Goal: Manage account settings

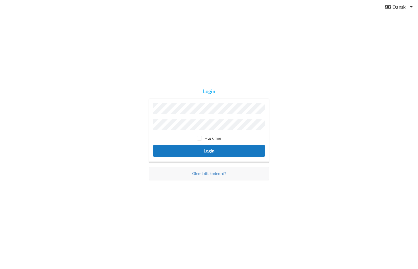
click at [188, 154] on button "Login" at bounding box center [209, 151] width 112 height 12
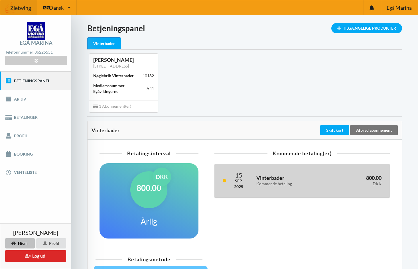
click at [309, 183] on div "Kommende betaling" at bounding box center [291, 184] width 69 height 5
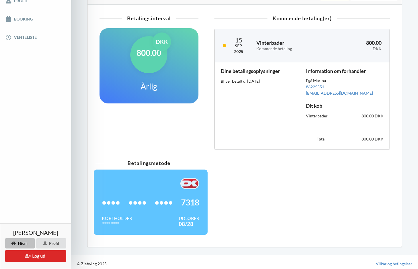
scroll to position [135, 0]
click at [173, 77] on div "800.00 DKK Årlig" at bounding box center [149, 65] width 99 height 75
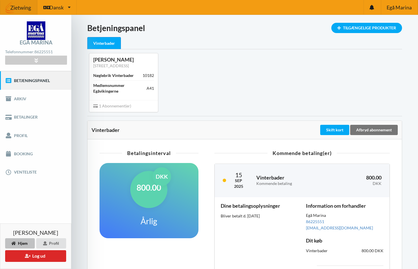
scroll to position [0, 0]
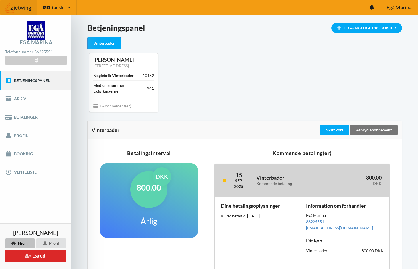
click at [246, 175] on div "[DATE]" at bounding box center [241, 180] width 14 height 17
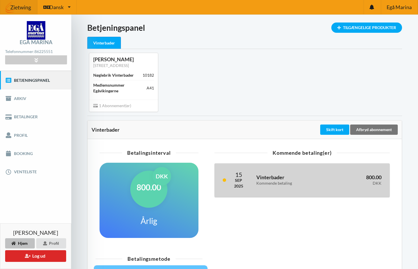
scroll to position [5, 0]
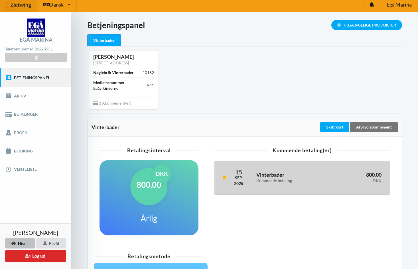
click at [246, 176] on div "[DATE]" at bounding box center [241, 177] width 14 height 17
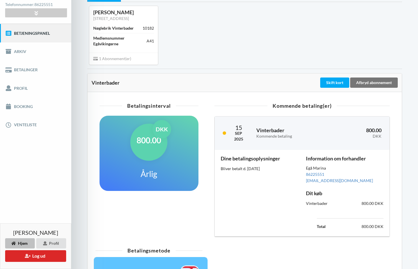
scroll to position [48, 0]
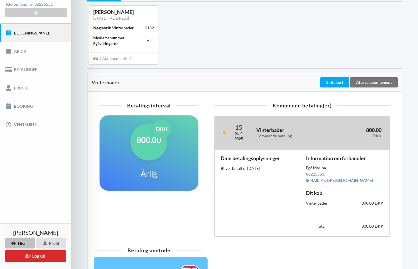
click at [241, 133] on div "Sep" at bounding box center [238, 133] width 9 height 6
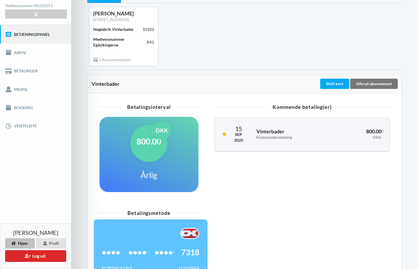
click at [180, 231] on div at bounding box center [151, 233] width 98 height 11
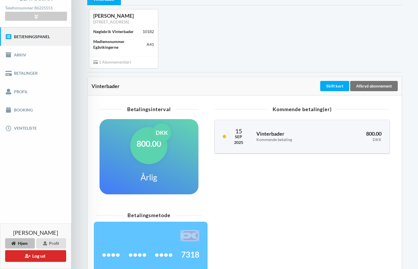
click at [180, 231] on div at bounding box center [151, 235] width 98 height 11
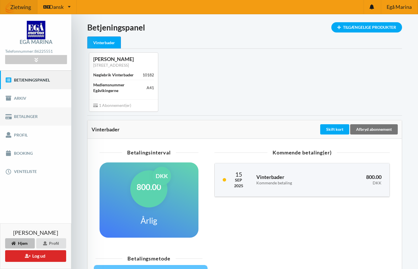
scroll to position [1, 0]
click at [43, 116] on link "Betalinger" at bounding box center [35, 117] width 71 height 18
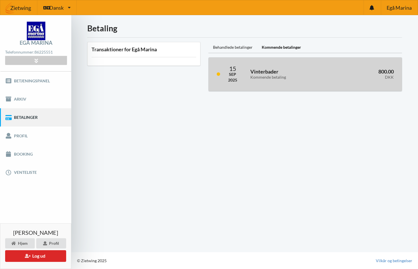
click at [281, 82] on div "Vinterbader Kommende betaling" at bounding box center [290, 74] width 86 height 19
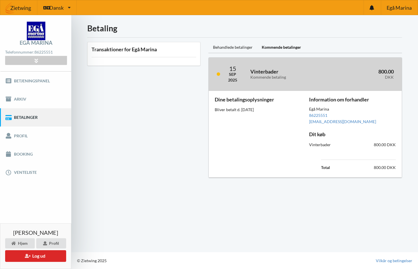
click at [281, 82] on div "Vinterbader Kommende betaling" at bounding box center [290, 74] width 86 height 19
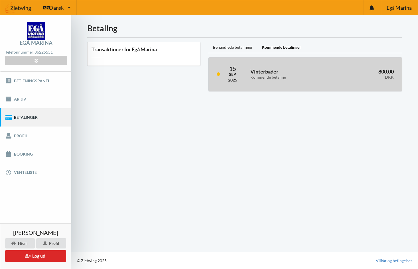
click at [281, 82] on div "Vinterbader Kommende betaling" at bounding box center [290, 74] width 86 height 19
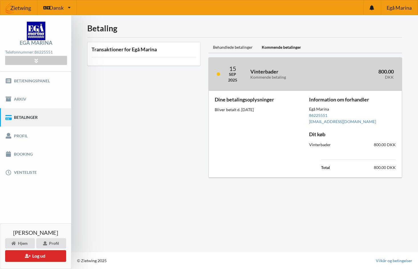
click at [281, 82] on div "Vinterbader Kommende betaling" at bounding box center [290, 74] width 86 height 19
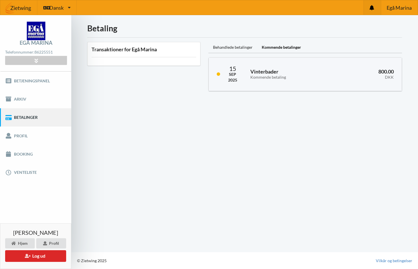
click at [372, 9] on icon at bounding box center [372, 7] width 5 height 5
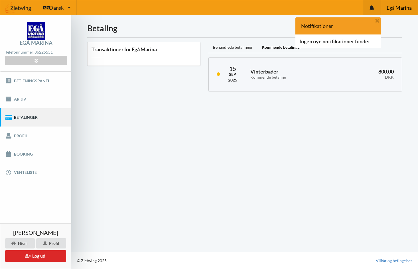
click at [397, 10] on span "Egå Marina" at bounding box center [399, 7] width 25 height 5
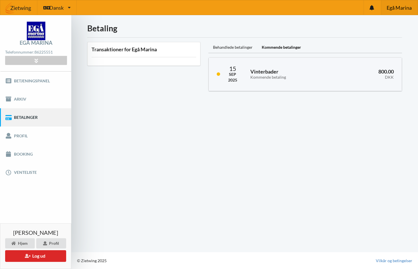
click at [398, 10] on span "Egå Marina" at bounding box center [399, 7] width 25 height 5
click at [61, 254] on button "Log ud" at bounding box center [35, 257] width 61 height 12
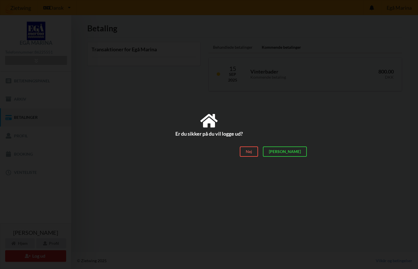
click at [292, 155] on div "[PERSON_NAME]" at bounding box center [285, 152] width 44 height 10
